Goal: Task Accomplishment & Management: Manage account settings

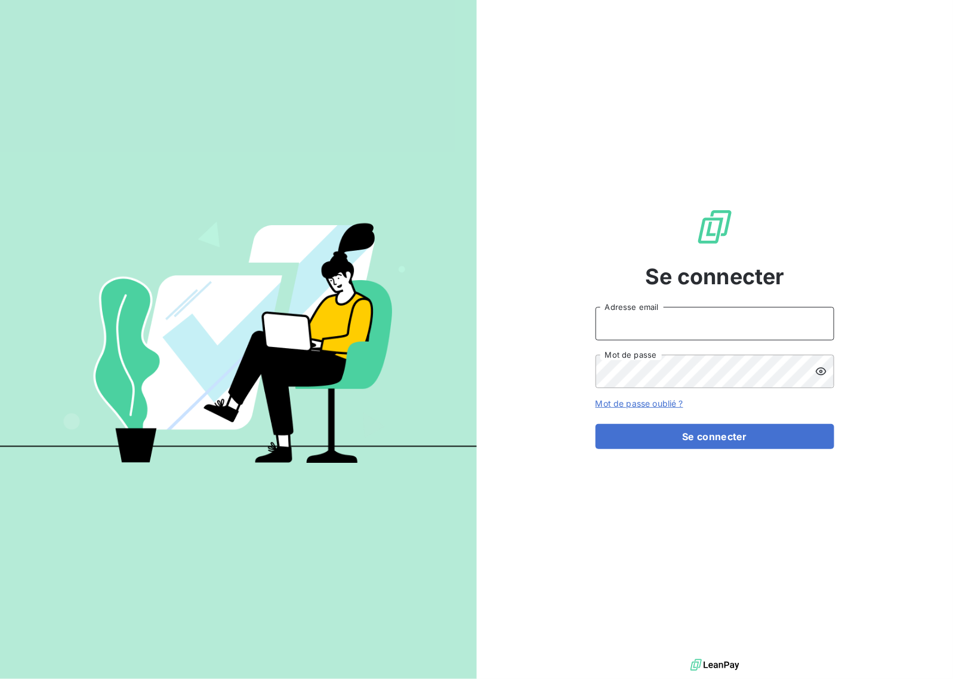
drag, startPoint x: 664, startPoint y: 315, endPoint x: 671, endPoint y: 338, distance: 24.9
click at [664, 315] on input "Adresse email" at bounding box center [715, 323] width 239 height 33
type input "[EMAIL_ADDRESS][DOMAIN_NAME]"
click at [740, 427] on button "Se connecter" at bounding box center [715, 436] width 239 height 25
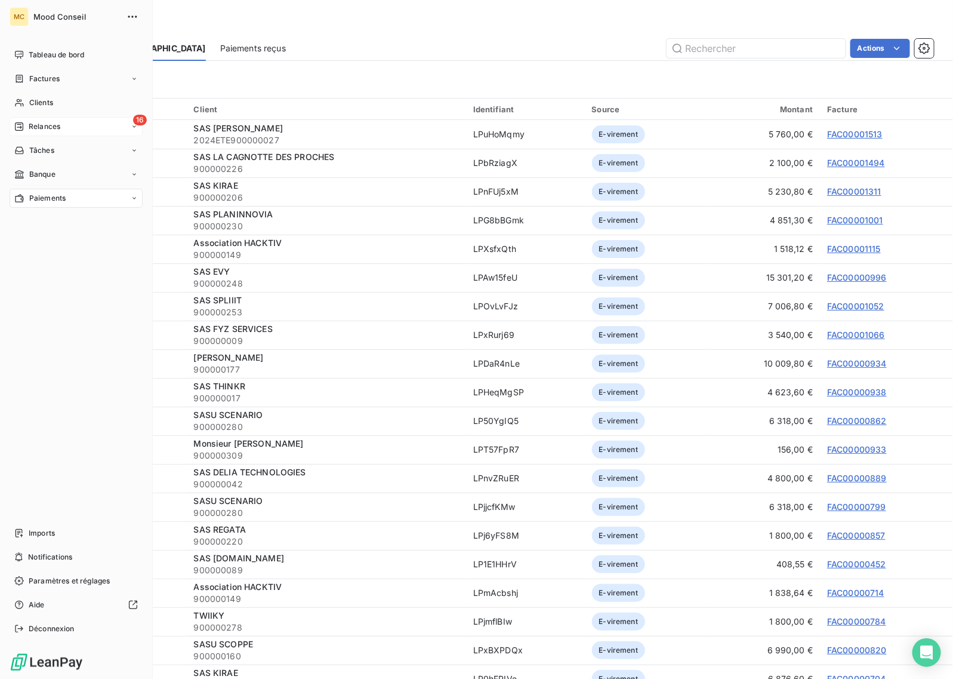
click at [30, 126] on span "Relances" at bounding box center [45, 126] width 32 height 11
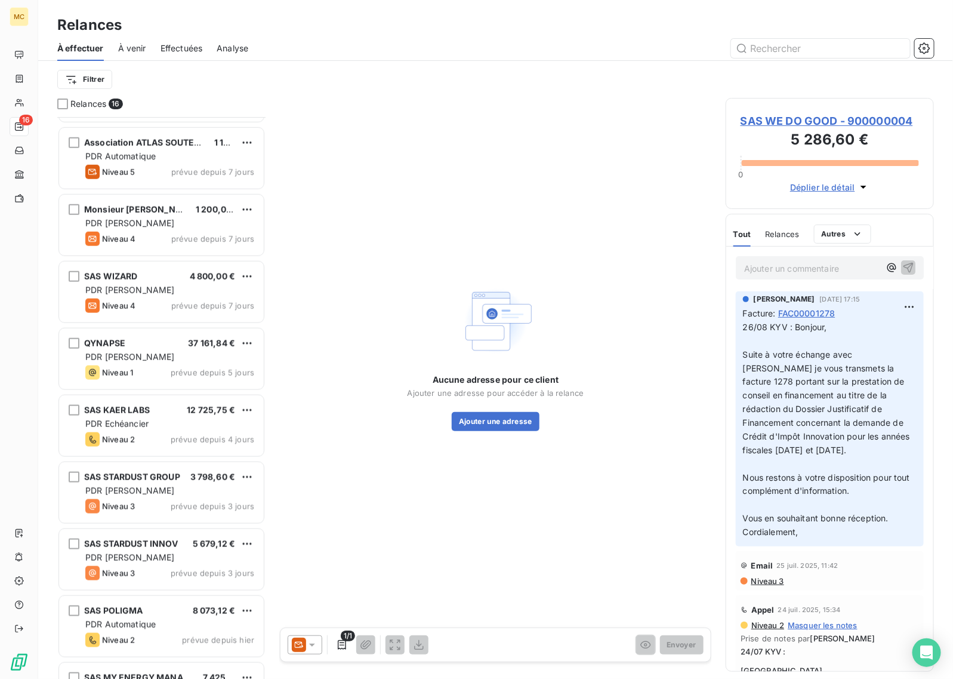
scroll to position [508, 0]
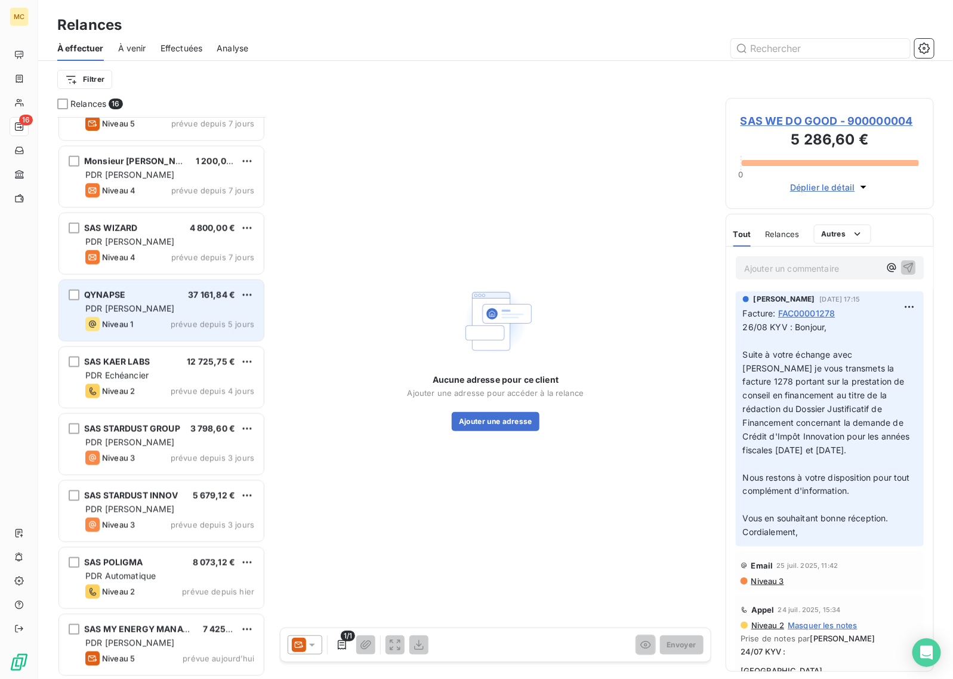
click at [174, 328] on span "prévue depuis 5 jours" at bounding box center [213, 324] width 84 height 10
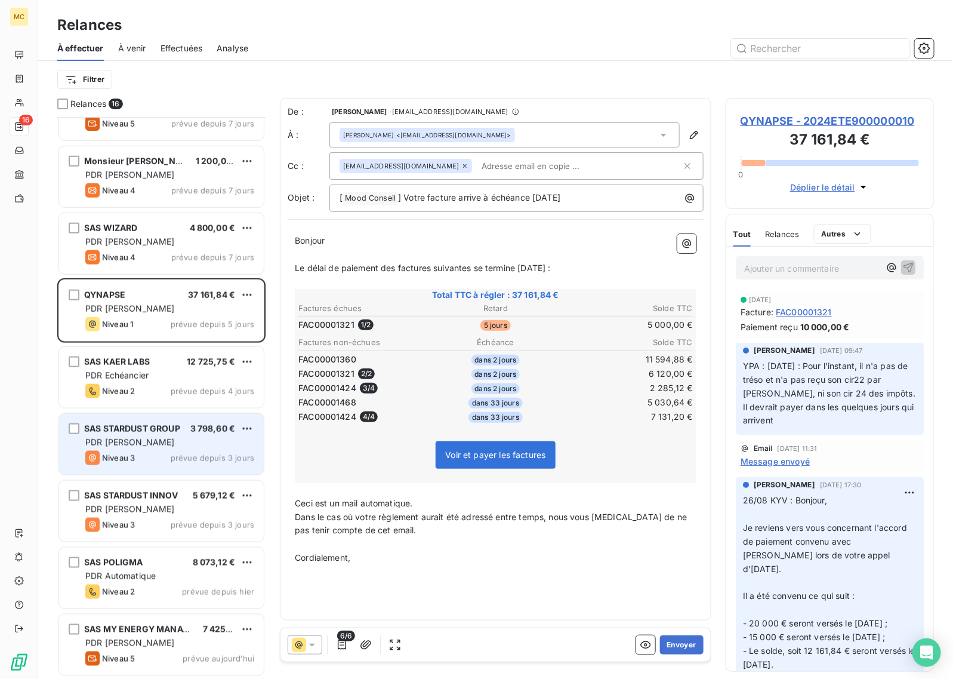
click at [177, 443] on div "PDR [PERSON_NAME]" at bounding box center [169, 442] width 169 height 12
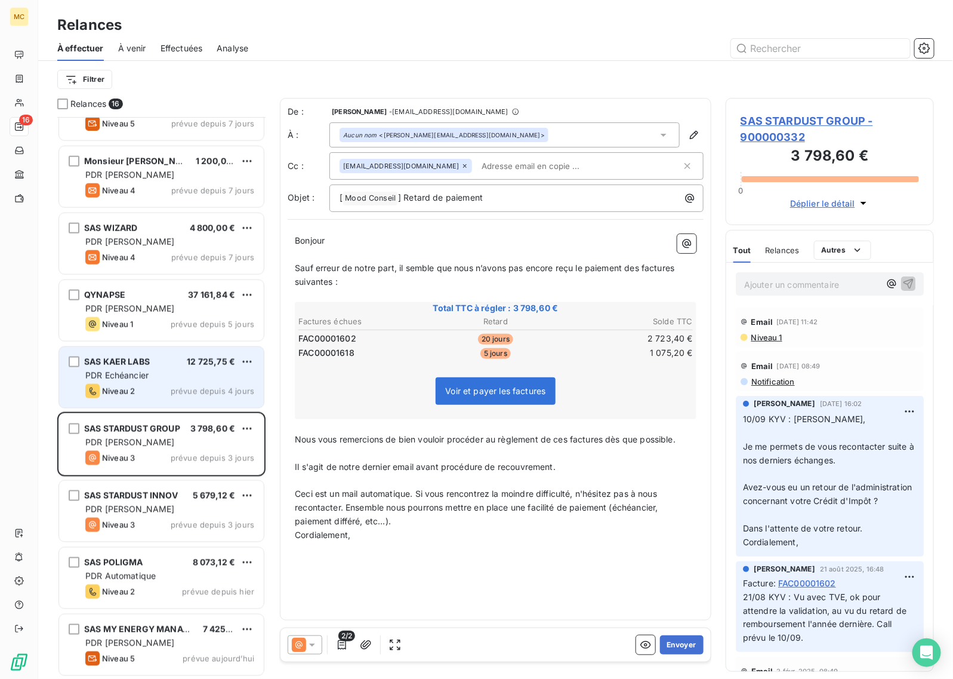
click at [183, 373] on div "PDR Echéancier" at bounding box center [169, 375] width 169 height 12
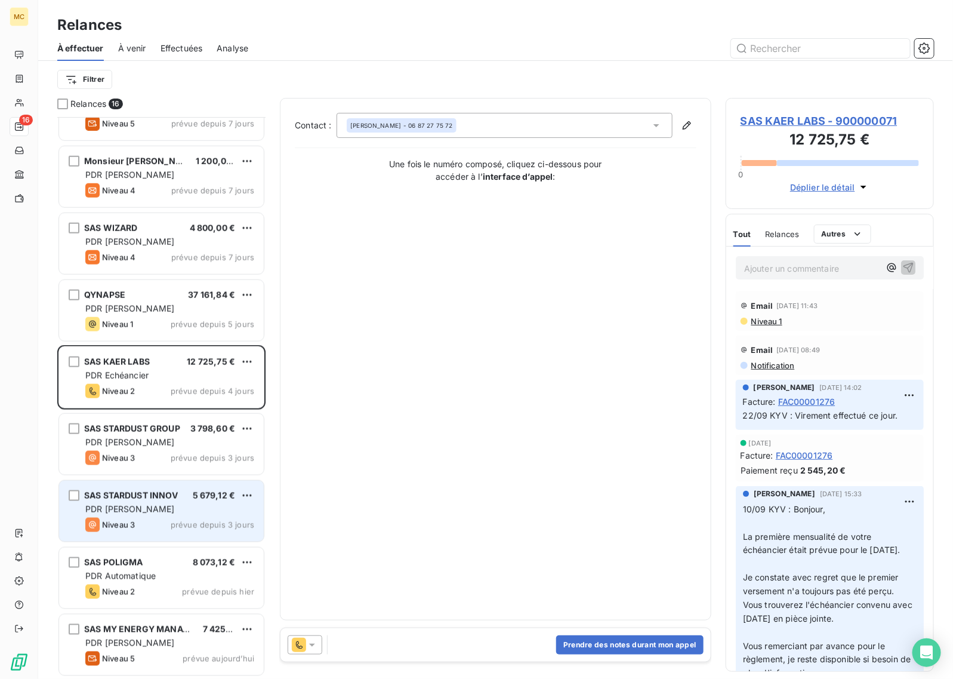
click at [165, 521] on div "Niveau 3 prévue depuis 3 jours" at bounding box center [169, 524] width 169 height 14
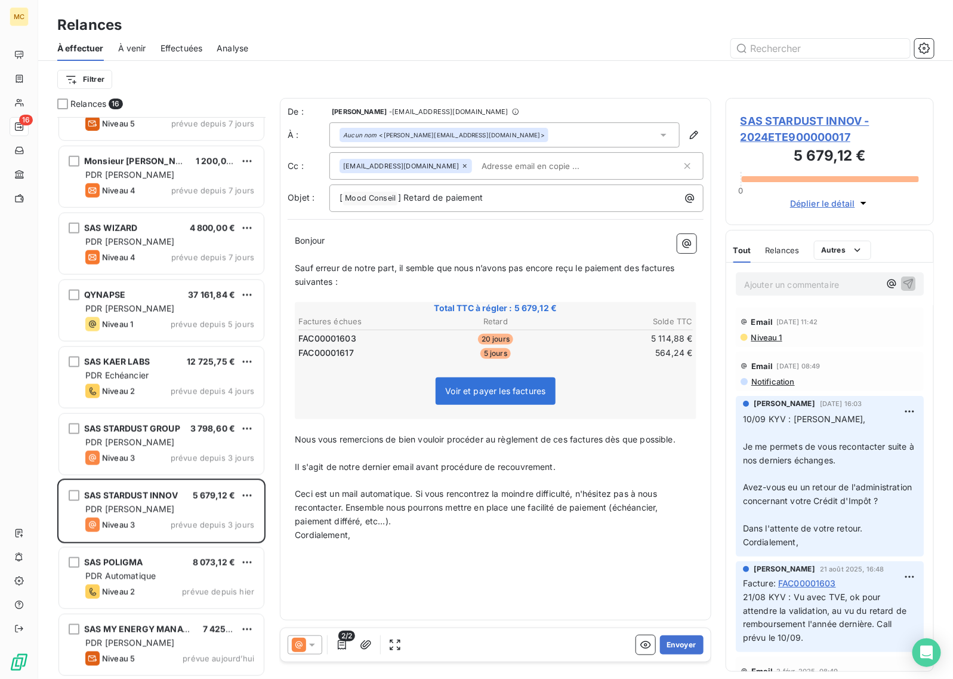
drag, startPoint x: 172, startPoint y: 506, endPoint x: 45, endPoint y: 523, distance: 127.6
click at [45, 523] on div "Relances 16 SAS LIGN.O 2 739,80 € PDR [PERSON_NAME] 1 prévue depuis 8 jours Ass…" at bounding box center [495, 388] width 915 height 581
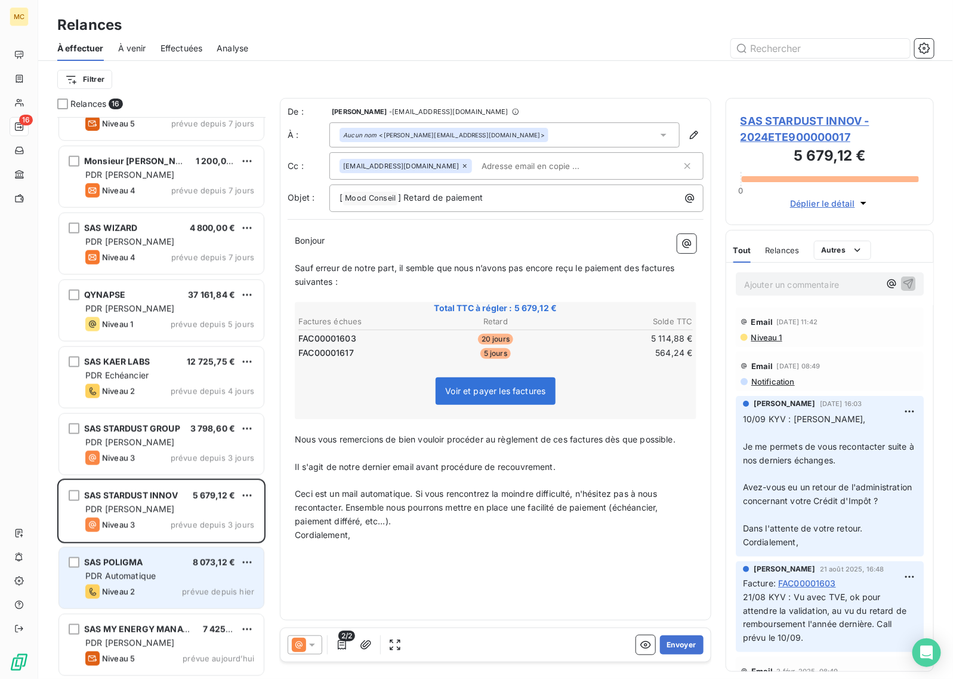
click at [195, 591] on span "prévue depuis hier" at bounding box center [218, 592] width 72 height 10
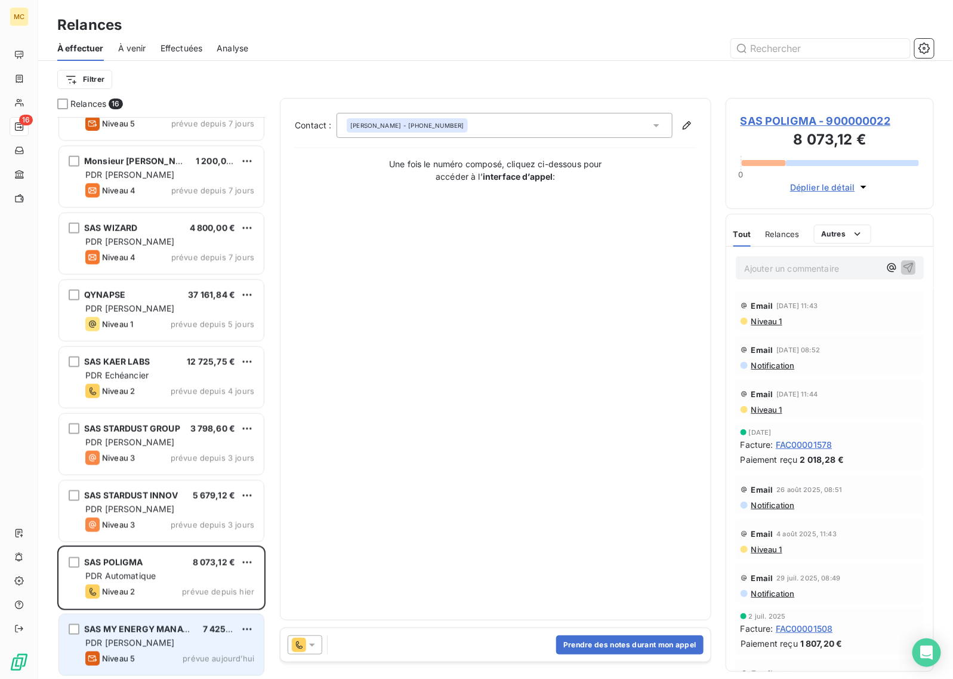
click at [170, 639] on div "PDR [PERSON_NAME]" at bounding box center [169, 643] width 169 height 12
